Goal: Task Accomplishment & Management: Manage account settings

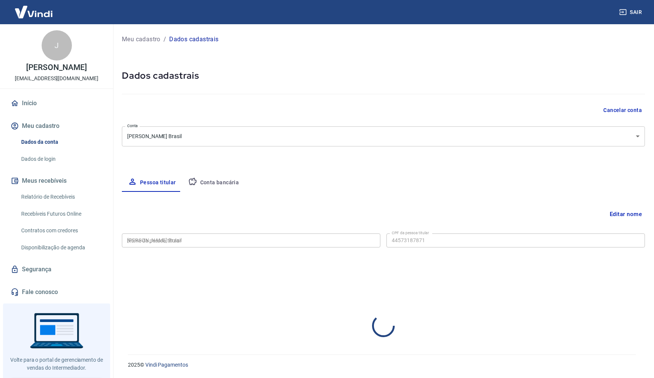
type input "445.731.878-71"
select select "SP"
select select "business"
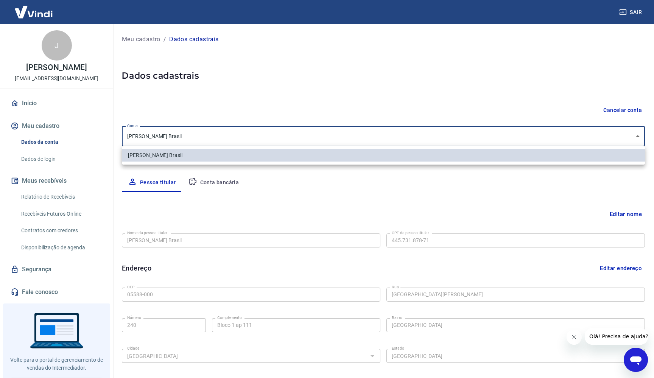
click at [238, 137] on body "Sair J João Vitor [EMAIL_ADDRESS][DOMAIN_NAME] Início Meu cadastro Dados da con…" at bounding box center [327, 189] width 654 height 378
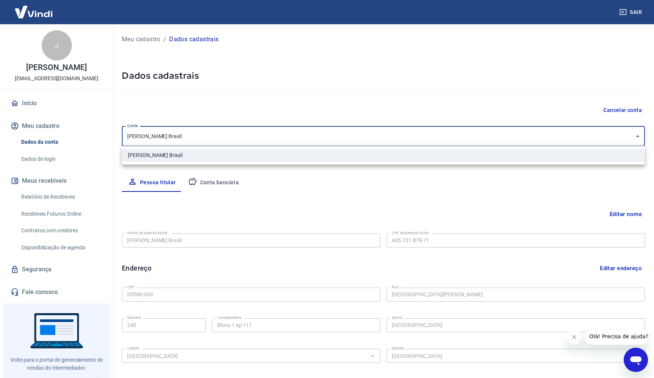
click at [238, 137] on div at bounding box center [327, 189] width 654 height 378
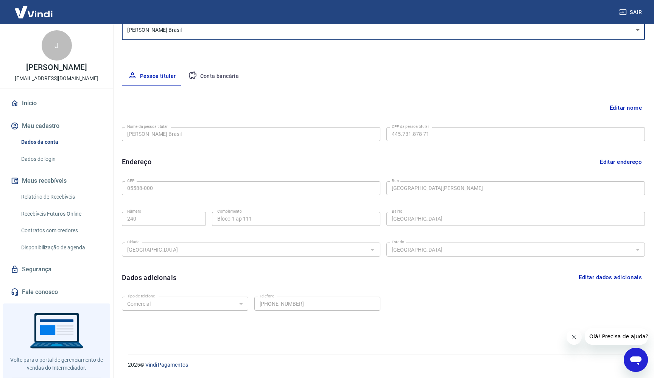
scroll to position [106, 0]
click at [220, 76] on button "Conta bancária" at bounding box center [213, 76] width 63 height 18
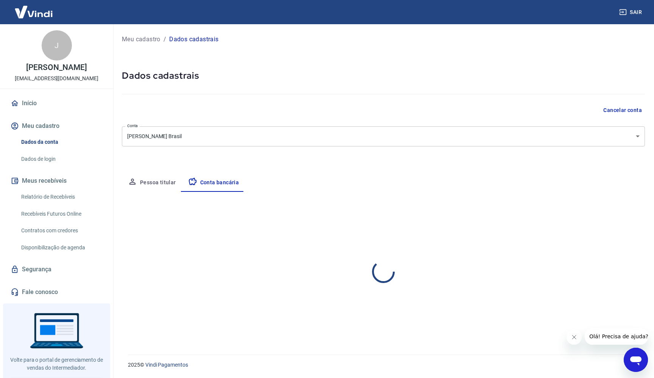
scroll to position [0, 0]
select select "1"
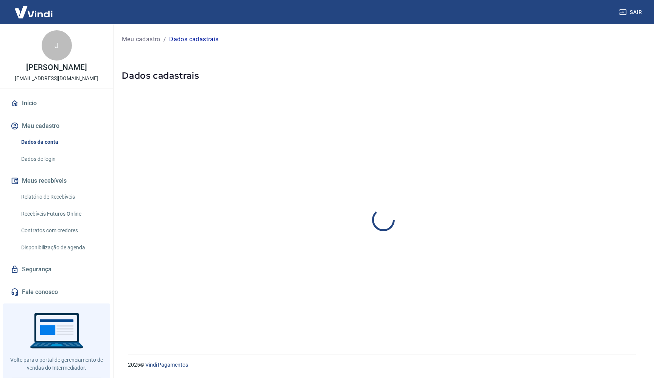
select select "SP"
select select "business"
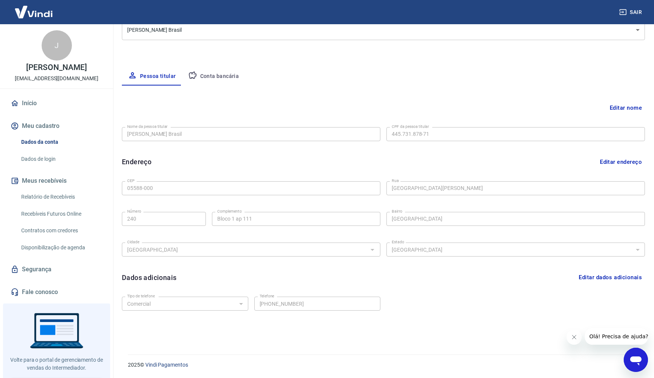
scroll to position [106, 0]
click at [207, 79] on button "Conta bancária" at bounding box center [213, 76] width 63 height 18
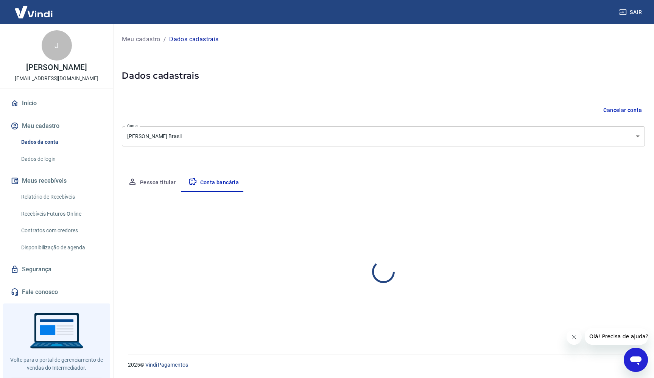
select select "1"
click at [151, 178] on button "Pessoa titular" at bounding box center [152, 183] width 60 height 18
select select "SP"
select select "business"
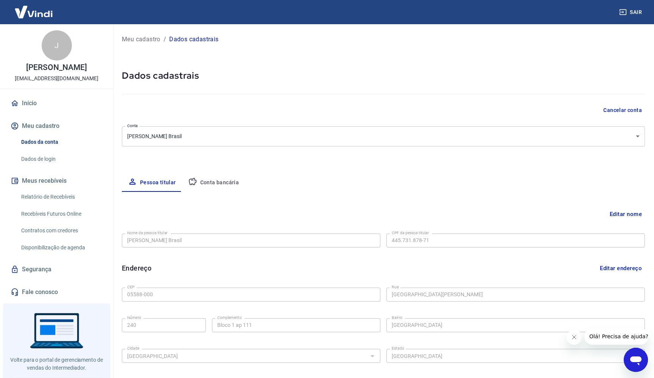
click at [218, 187] on button "Conta bancária" at bounding box center [213, 183] width 63 height 18
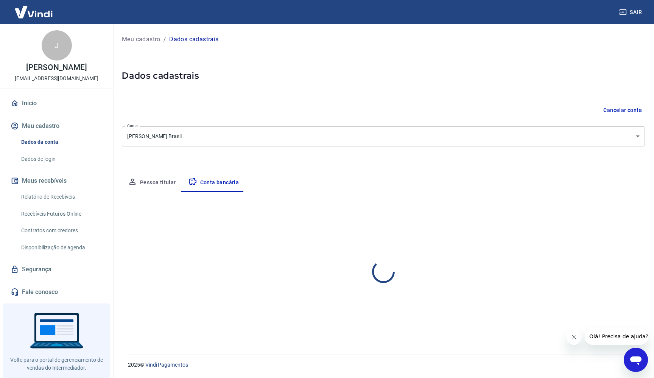
select select "1"
click at [597, 209] on button "Editar conta bancária" at bounding box center [613, 214] width 63 height 14
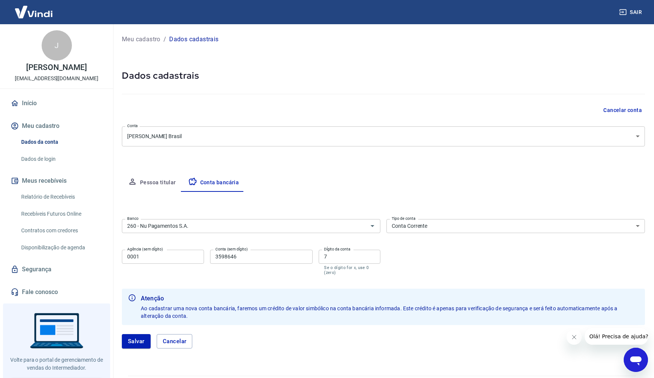
click at [256, 257] on input "3598646" at bounding box center [261, 257] width 103 height 14
type input "37495874"
click at [357, 254] on input "7" at bounding box center [350, 257] width 62 height 14
type input "6"
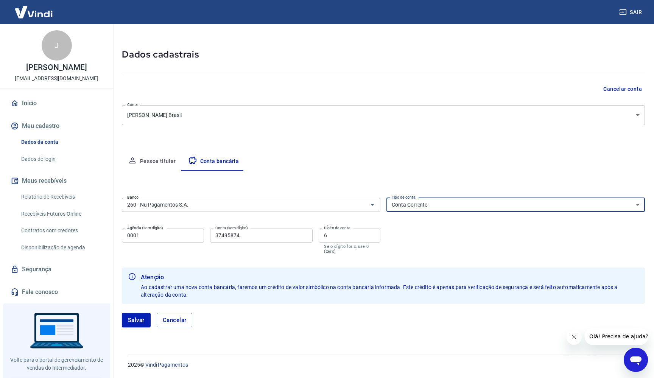
scroll to position [21, 0]
click at [135, 324] on button "Salvar" at bounding box center [136, 320] width 29 height 14
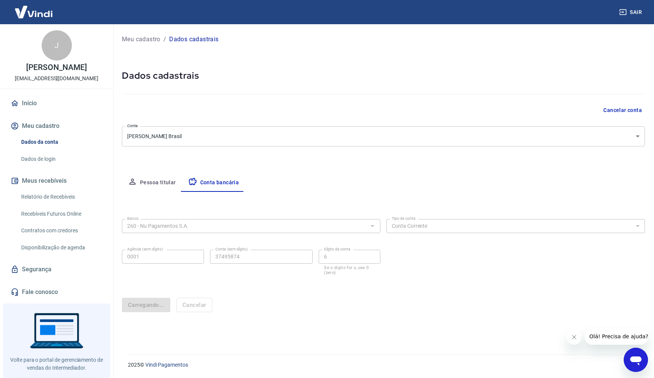
scroll to position [0, 0]
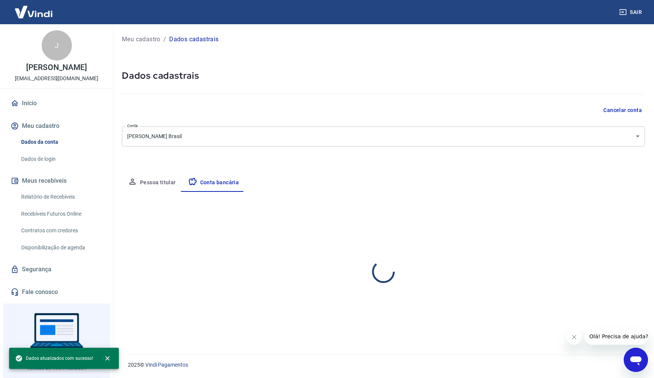
select select "1"
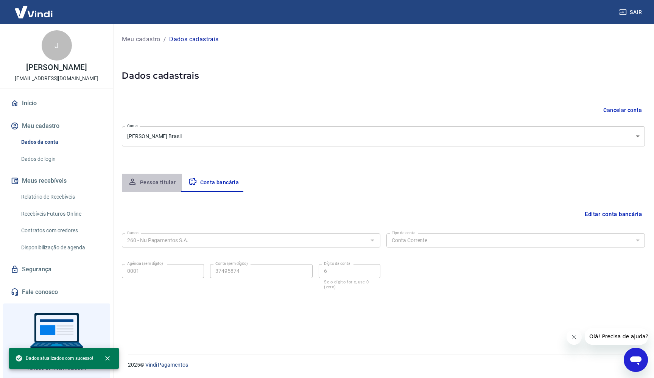
click at [163, 179] on button "Pessoa titular" at bounding box center [152, 183] width 60 height 18
select select "SP"
select select "business"
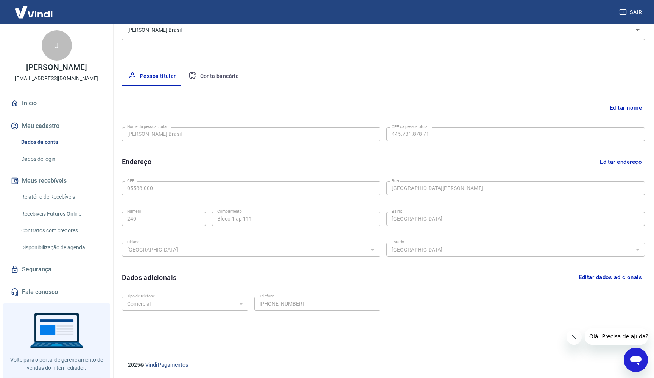
scroll to position [106, 0]
click at [630, 105] on button "Editar nome" at bounding box center [626, 108] width 38 height 14
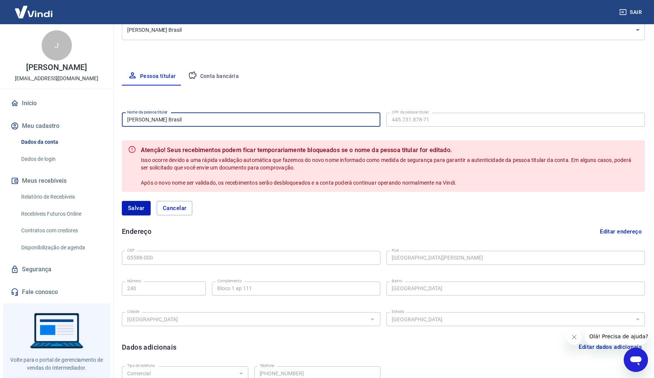
click at [259, 116] on input "[PERSON_NAME] Brasil" at bounding box center [251, 120] width 259 height 14
type input "[PERSON_NAME] Brasil"
click at [426, 90] on div "Editar nome Nome da pessoa titular João Vitor dos Santos Brasil Nome da pessoa …" at bounding box center [383, 246] width 523 height 321
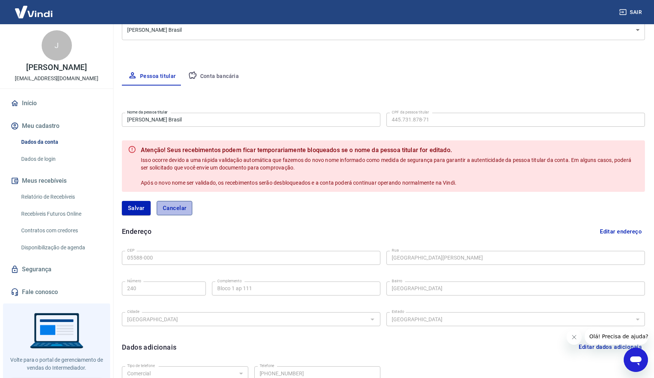
click at [167, 201] on button "Cancelar" at bounding box center [175, 208] width 36 height 14
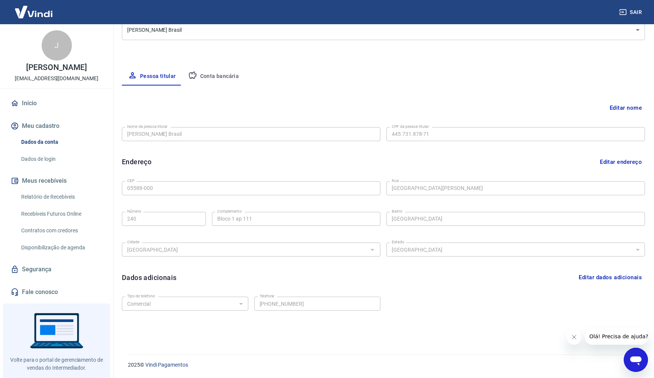
click at [222, 69] on button "Conta bancária" at bounding box center [213, 76] width 63 height 18
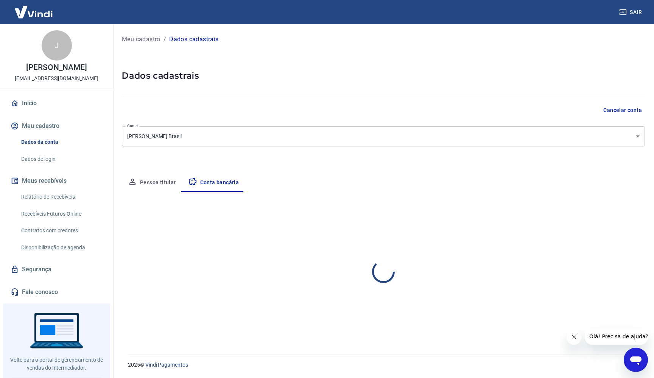
scroll to position [0, 0]
select select "1"
click at [591, 209] on button "Editar conta bancária" at bounding box center [613, 214] width 63 height 14
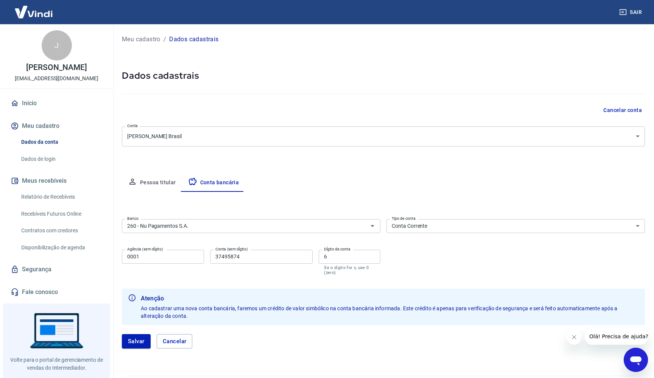
click at [256, 262] on input "37495874" at bounding box center [261, 257] width 103 height 14
type input "3598646"
click at [342, 251] on label "Dígito da conta" at bounding box center [337, 249] width 26 height 6
click at [342, 251] on input "6" at bounding box center [350, 257] width 62 height 14
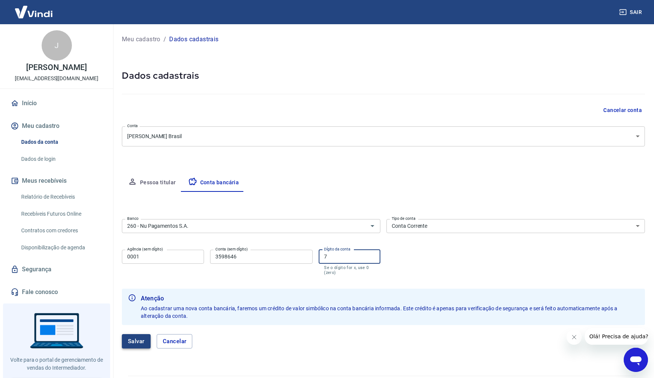
type input "7"
click at [134, 339] on button "Salvar" at bounding box center [136, 341] width 29 height 14
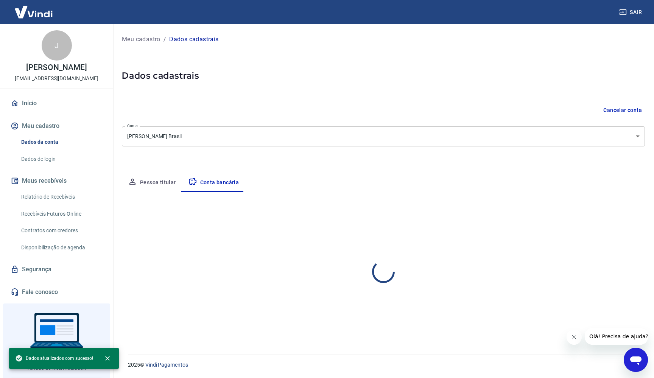
select select "1"
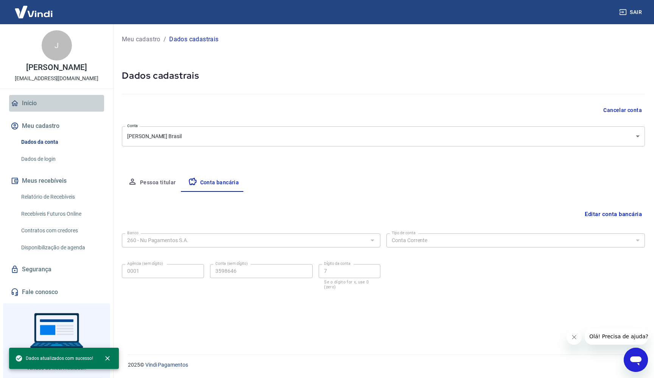
click at [47, 102] on link "Início" at bounding box center [56, 103] width 95 height 17
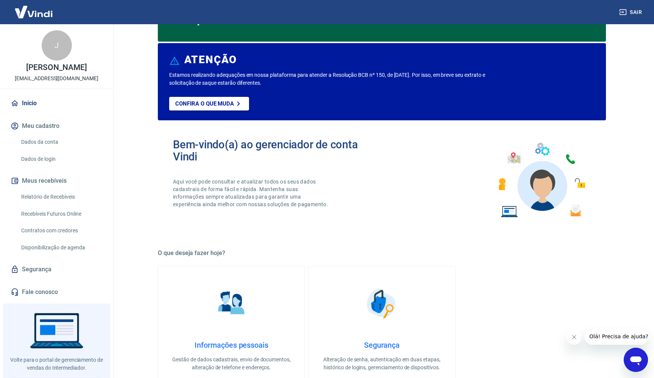
scroll to position [69, 0]
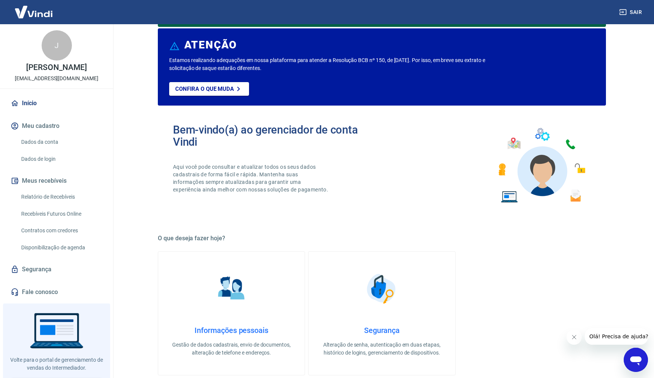
click at [508, 0] on div "Sair" at bounding box center [327, 12] width 654 height 24
click at [37, 106] on link "Início" at bounding box center [56, 103] width 95 height 17
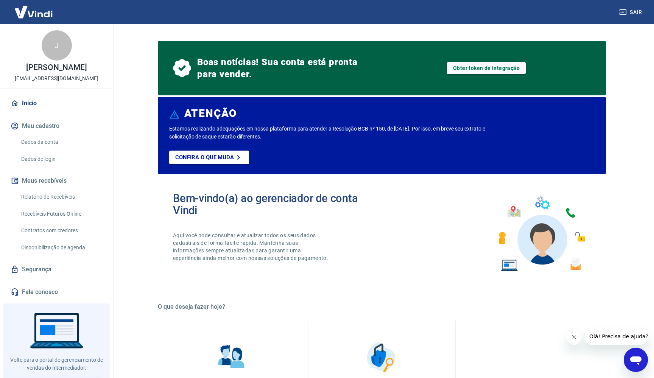
scroll to position [0, 0]
click at [63, 44] on div "J" at bounding box center [57, 45] width 30 height 30
click at [30, 13] on img at bounding box center [33, 11] width 49 height 23
click at [479, 67] on link "Obter token de integração" at bounding box center [486, 68] width 79 height 12
